Goal: Information Seeking & Learning: Learn about a topic

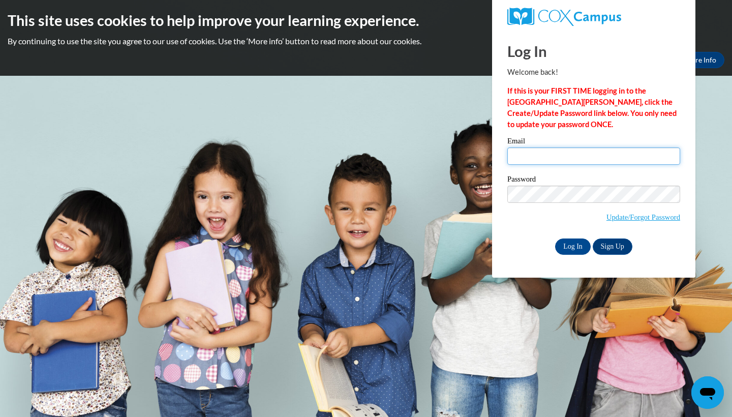
type input "hayden.lanier@polk.k12.ga.us"
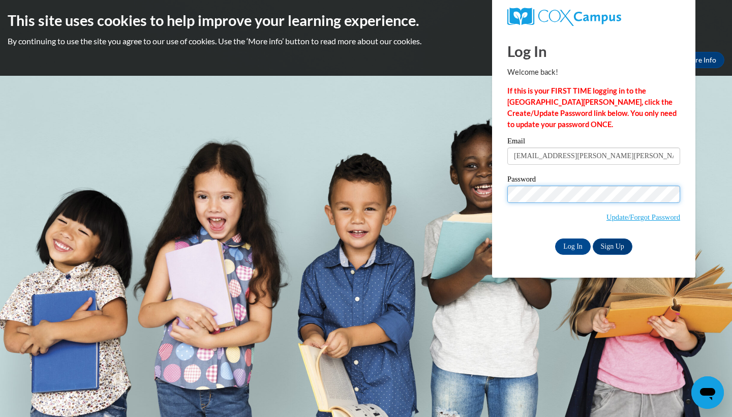
click at [572, 245] on input "Log In" at bounding box center [573, 247] width 36 height 16
click at [575, 247] on input "Log In" at bounding box center [573, 247] width 36 height 16
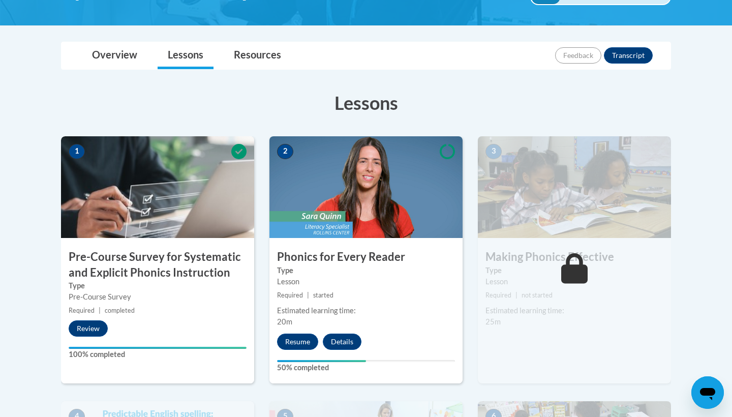
scroll to position [211, 0]
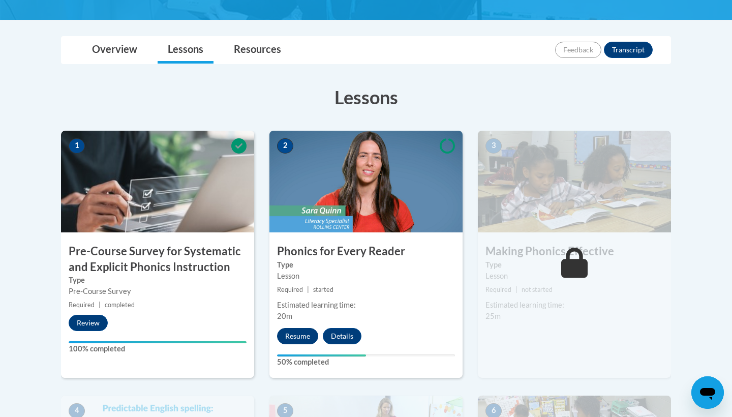
click at [294, 335] on button "Resume" at bounding box center [297, 336] width 41 height 16
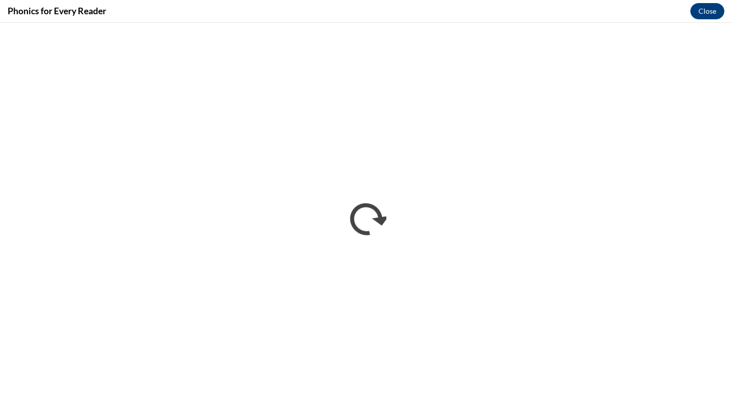
scroll to position [0, 0]
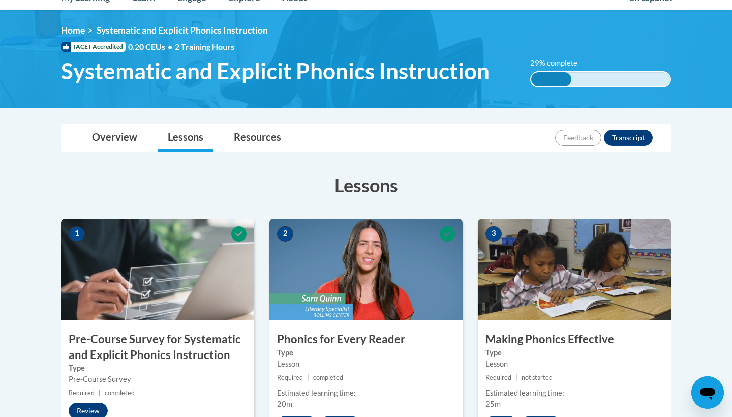
scroll to position [331, 0]
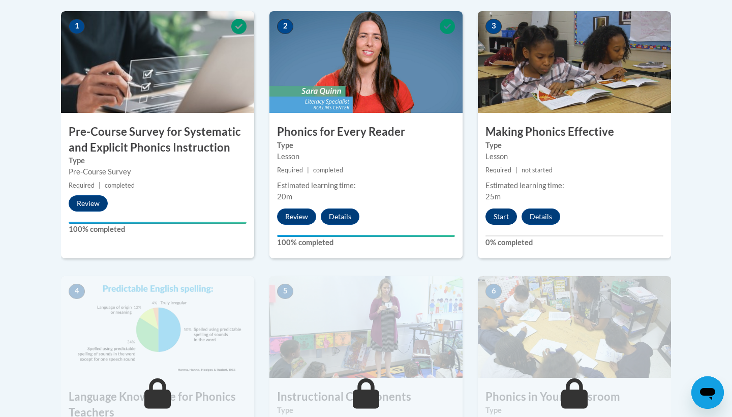
click at [504, 218] on button "Start" at bounding box center [502, 217] width 32 height 16
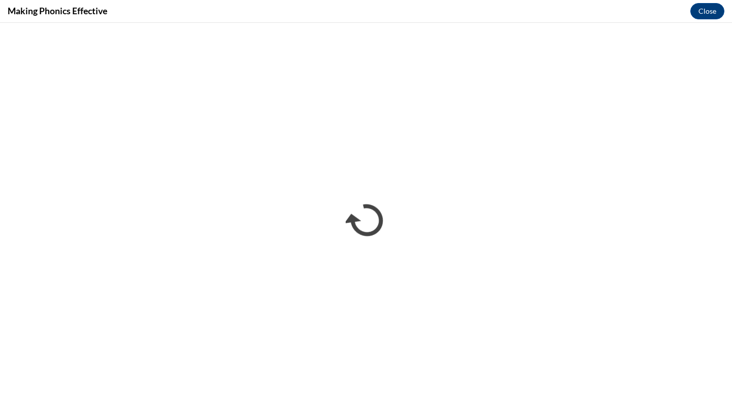
scroll to position [0, 0]
